Goal: Navigation & Orientation: Find specific page/section

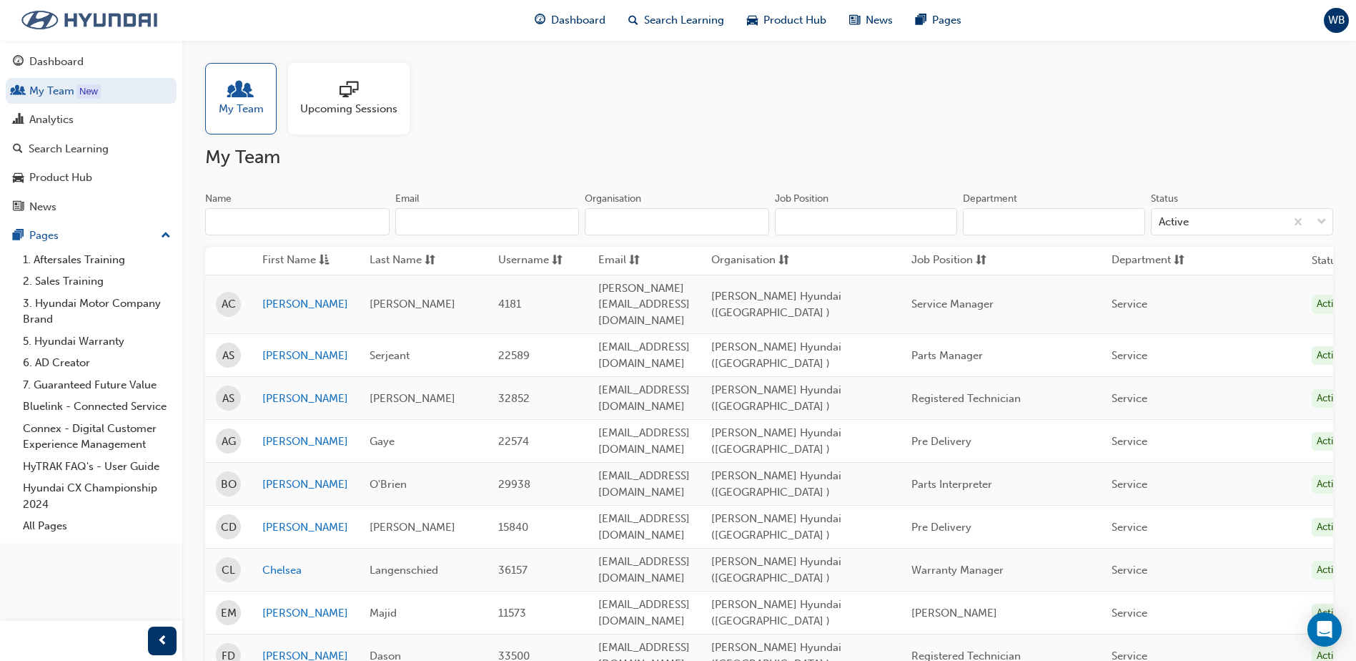
scroll to position [500, 0]
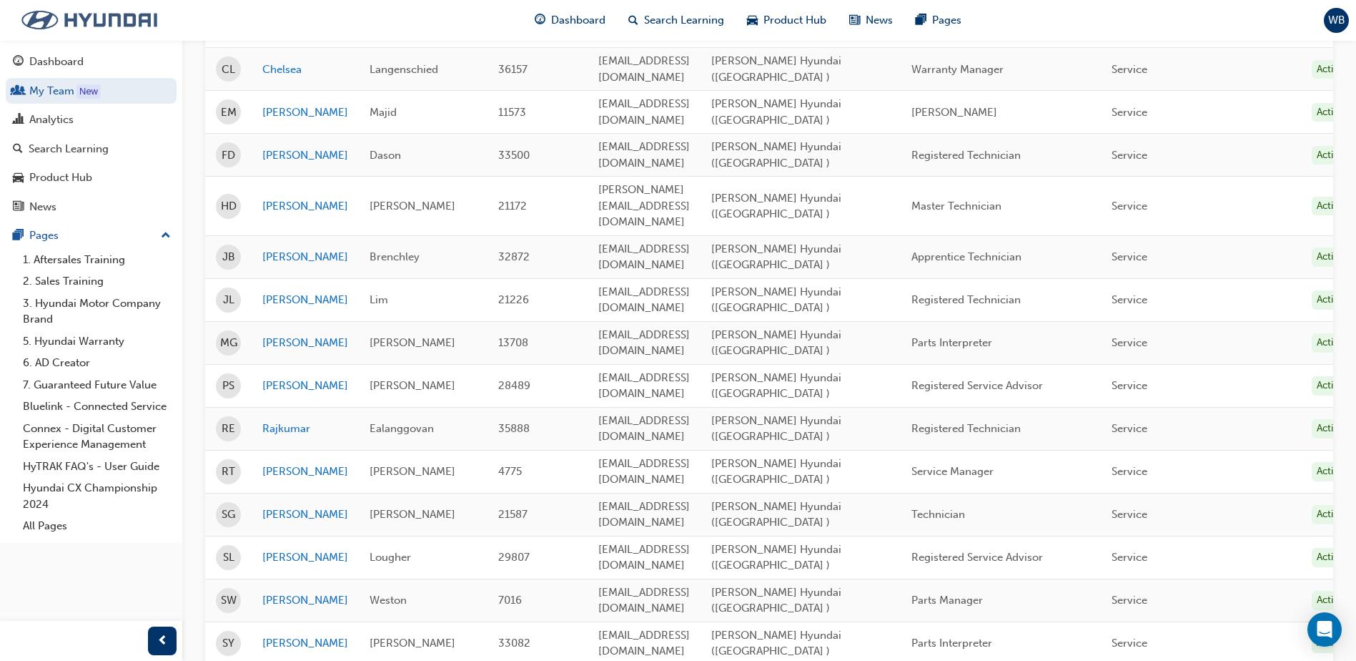
click at [39, 27] on img at bounding box center [89, 20] width 164 height 30
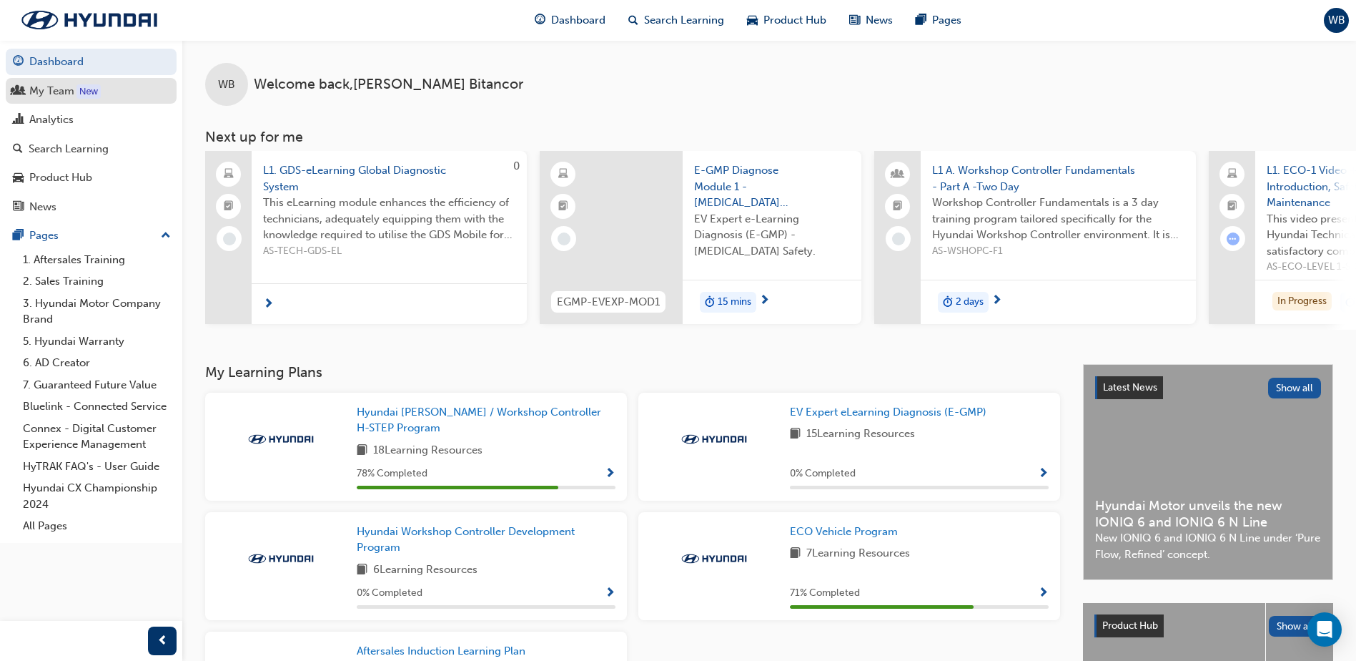
click at [34, 90] on div "My Team" at bounding box center [51, 91] width 45 height 16
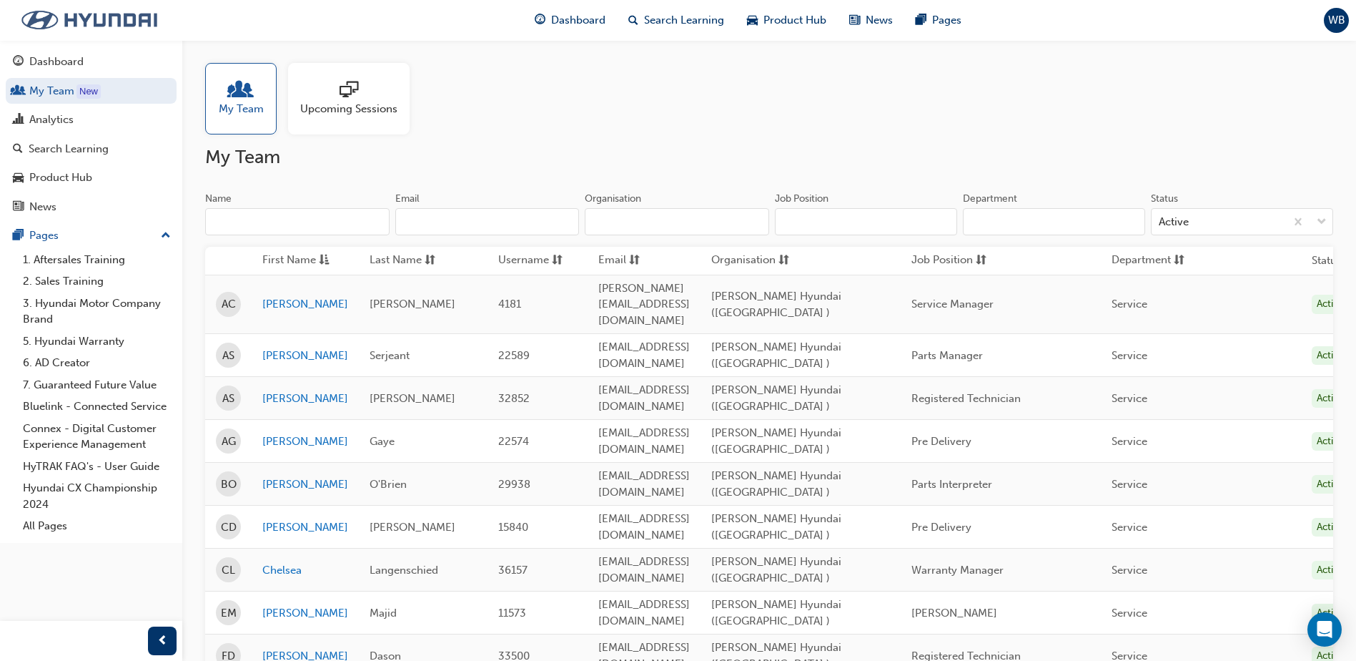
click at [39, 22] on img at bounding box center [89, 20] width 164 height 30
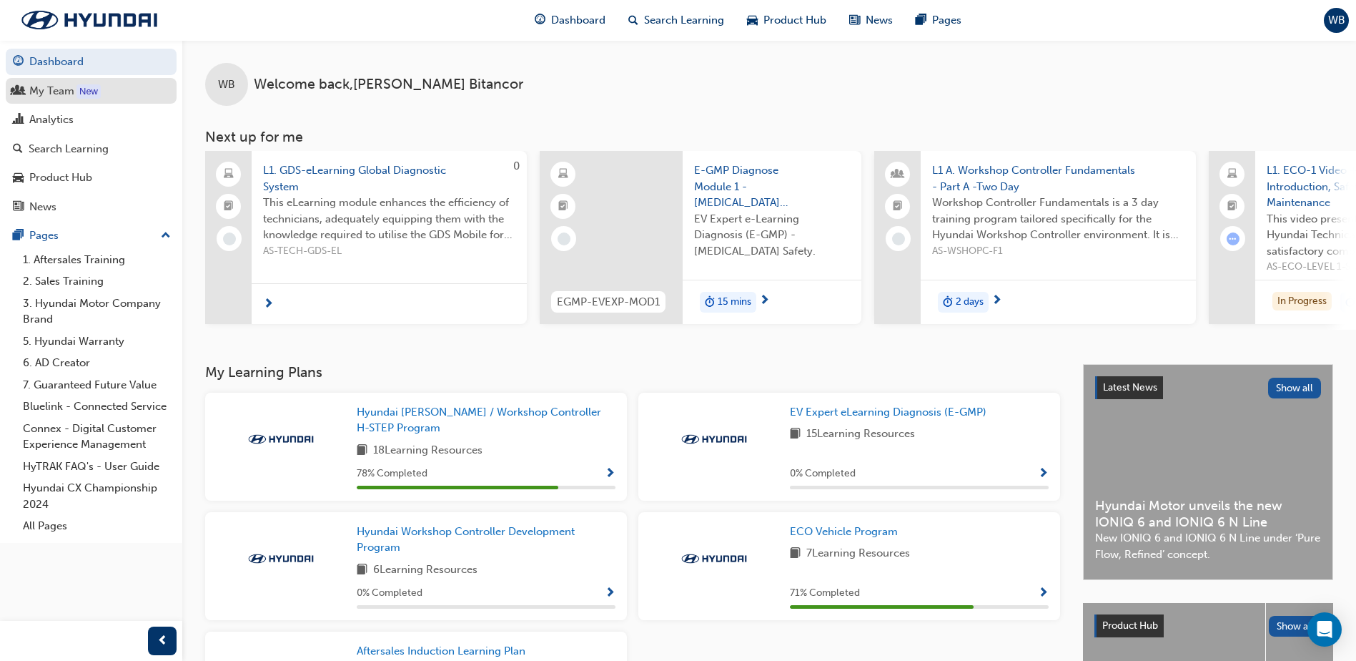
click at [51, 102] on link "My Team New" at bounding box center [91, 91] width 171 height 26
